Goal: Find specific page/section: Find specific page/section

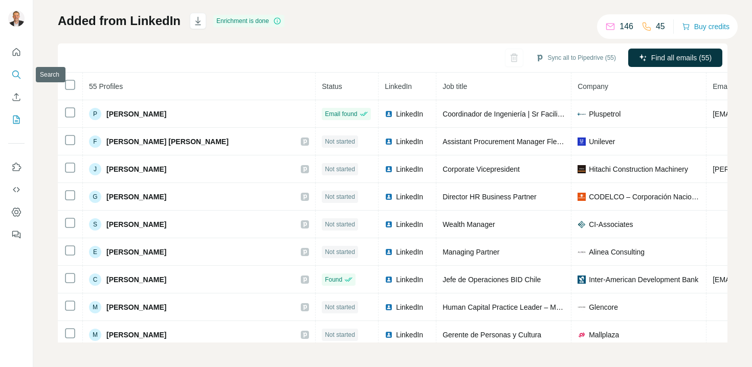
click at [16, 70] on icon "Search" at bounding box center [16, 75] width 10 height 10
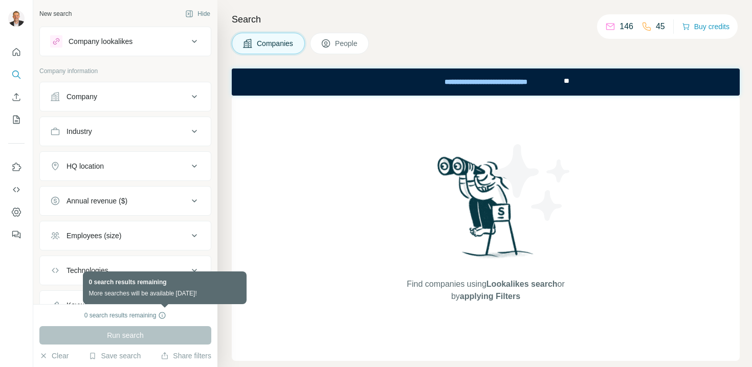
click at [164, 314] on icon at bounding box center [162, 316] width 8 height 8
